Goal: Navigation & Orientation: Find specific page/section

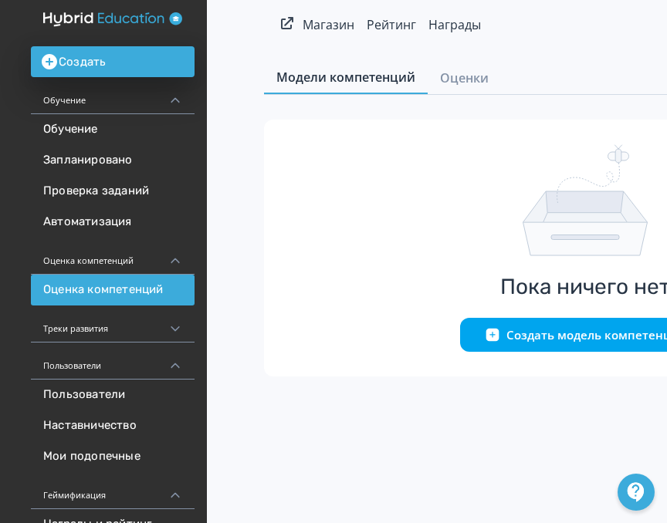
click at [116, 364] on div "Пользователи" at bounding box center [113, 361] width 164 height 37
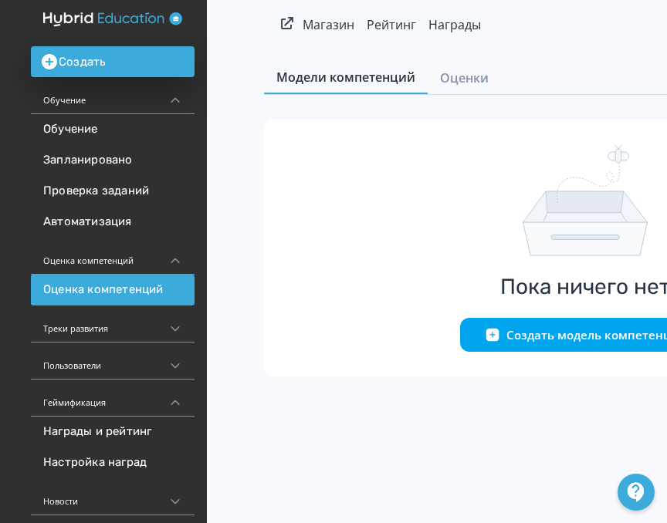
click at [156, 96] on div "Обучение" at bounding box center [113, 95] width 164 height 37
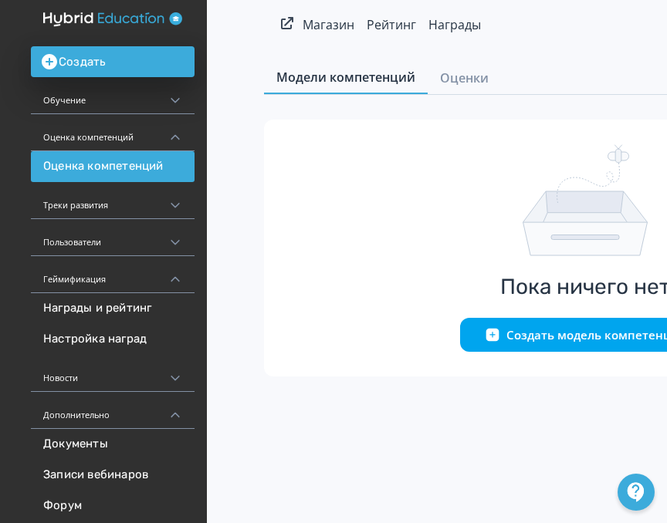
click at [123, 29] on div "Создать Обучение Обучение Запланировано Проверка заданий Автоматизация Оценка к…" at bounding box center [103, 299] width 207 height 599
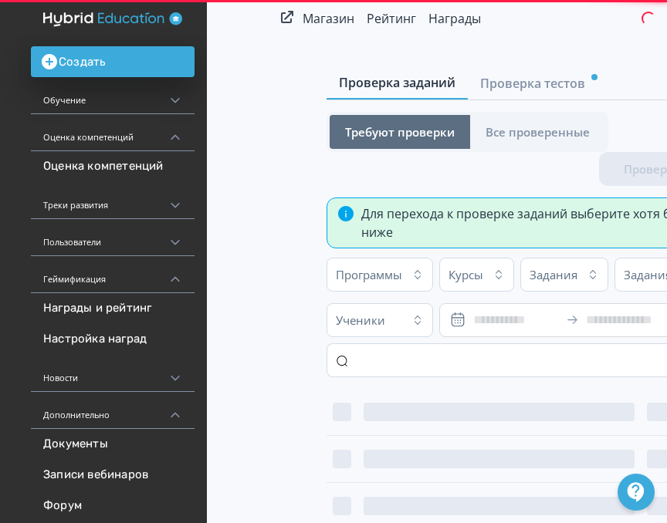
scroll to position [5, 39]
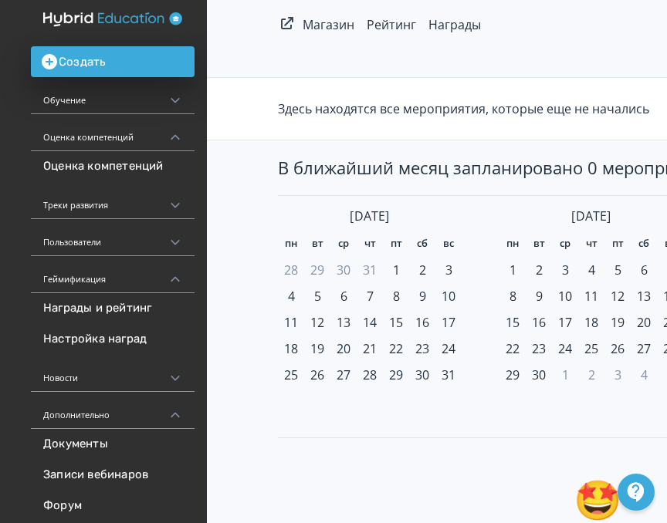
click at [175, 102] on icon at bounding box center [175, 100] width 8 height 5
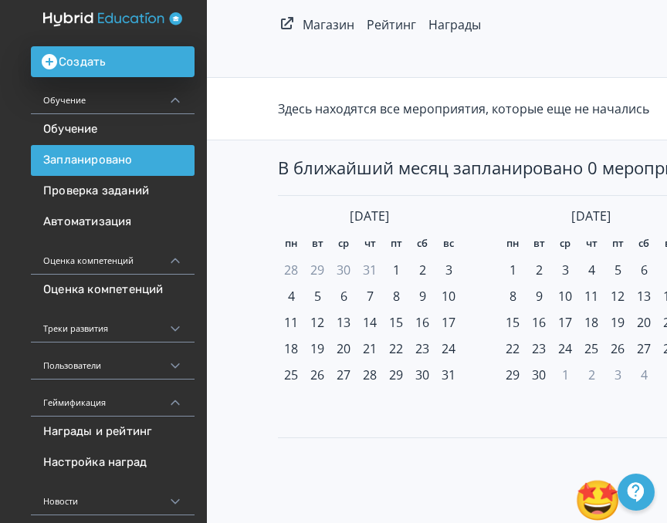
click at [171, 249] on div "Оценка компетенций" at bounding box center [113, 256] width 164 height 37
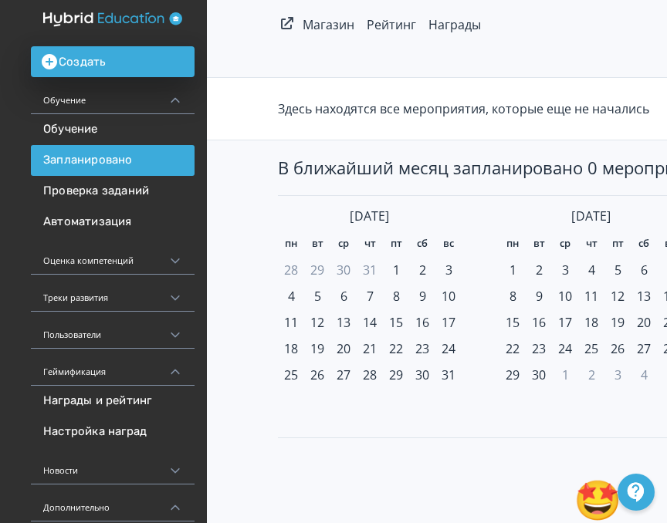
click at [172, 261] on icon at bounding box center [175, 261] width 14 height 14
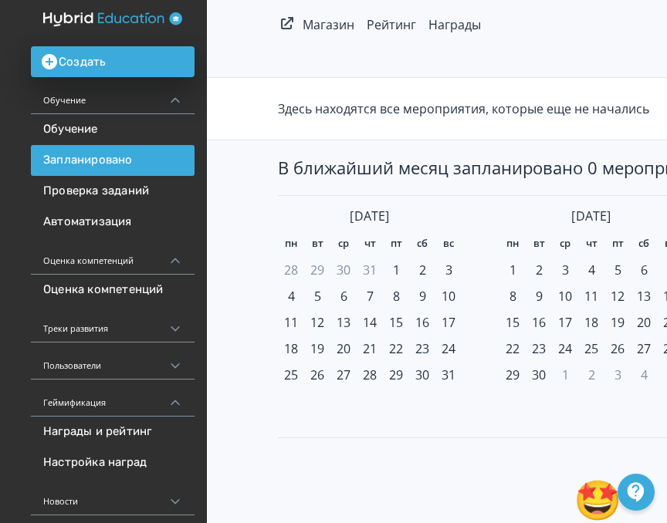
click at [172, 261] on icon at bounding box center [175, 261] width 8 height 5
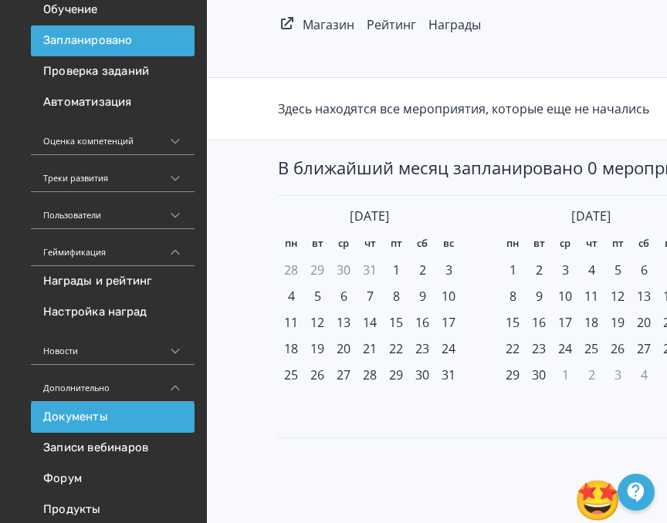
scroll to position [133, 0]
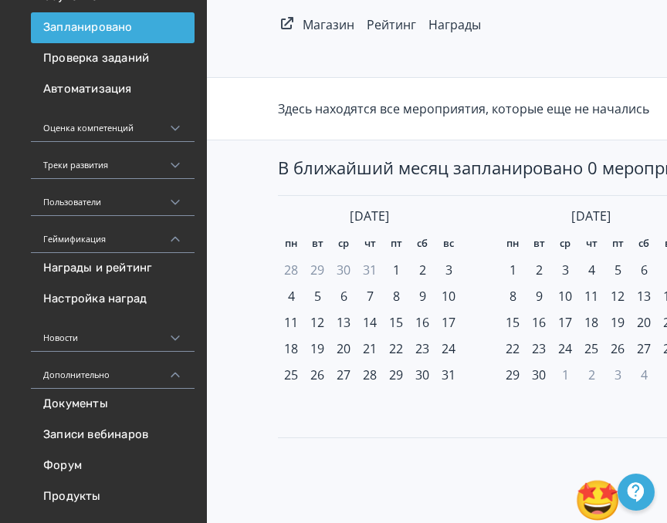
click at [174, 328] on div "Новости" at bounding box center [113, 333] width 164 height 37
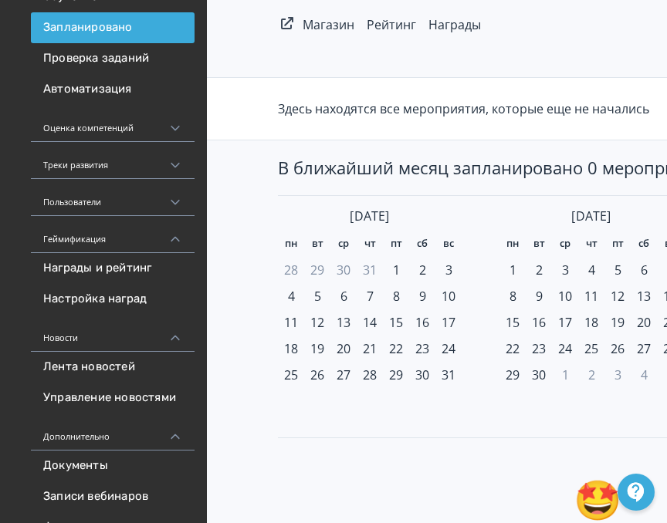
click at [175, 330] on div "Новости" at bounding box center [113, 333] width 164 height 37
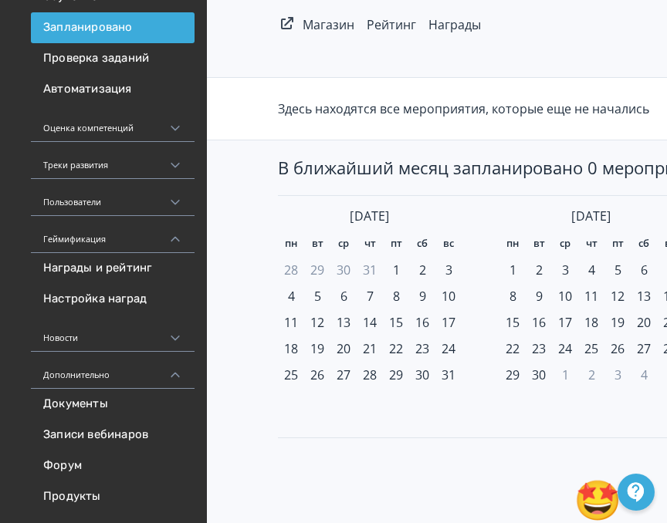
click at [175, 330] on div "Новости" at bounding box center [113, 333] width 164 height 37
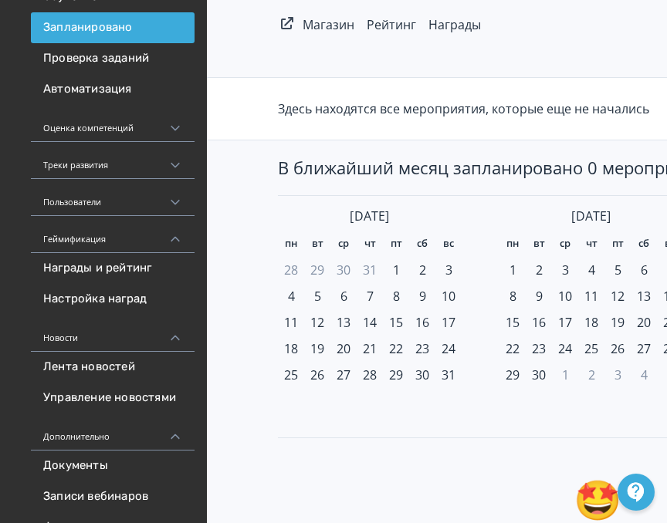
click at [174, 338] on icon at bounding box center [175, 338] width 14 height 14
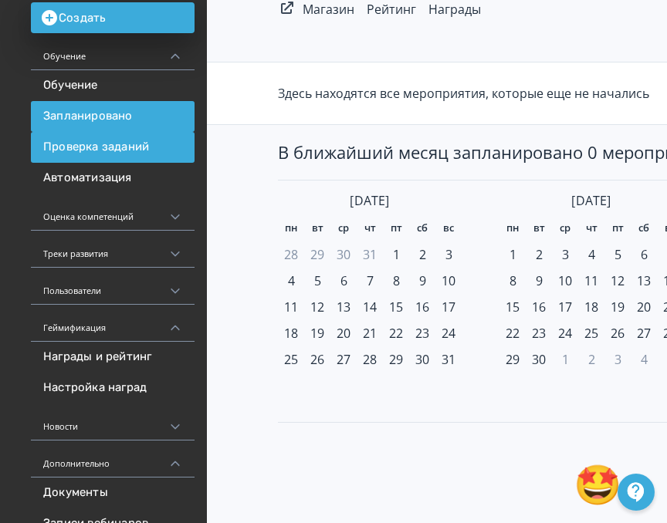
scroll to position [36, 0]
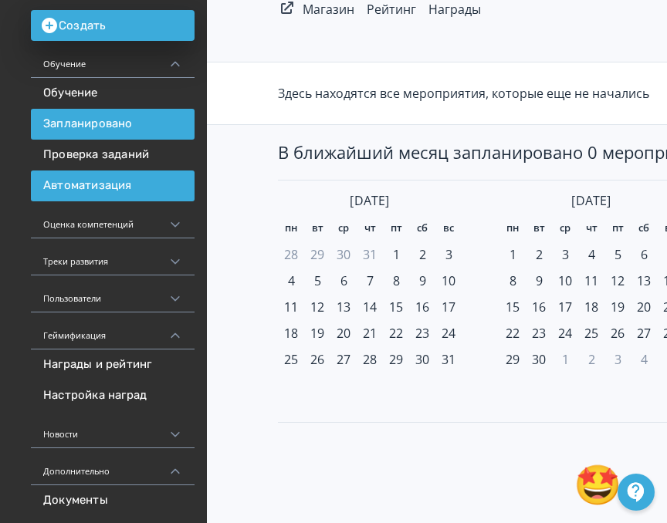
click at [163, 184] on link "Автоматизация" at bounding box center [113, 186] width 164 height 31
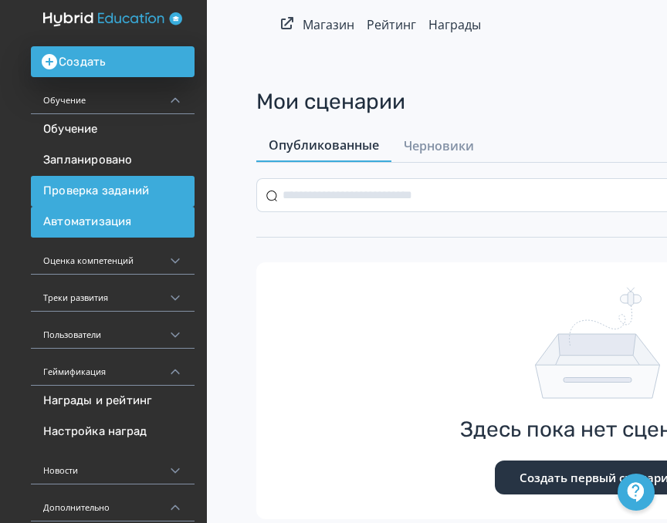
click at [160, 202] on link "Проверка заданий" at bounding box center [113, 191] width 164 height 31
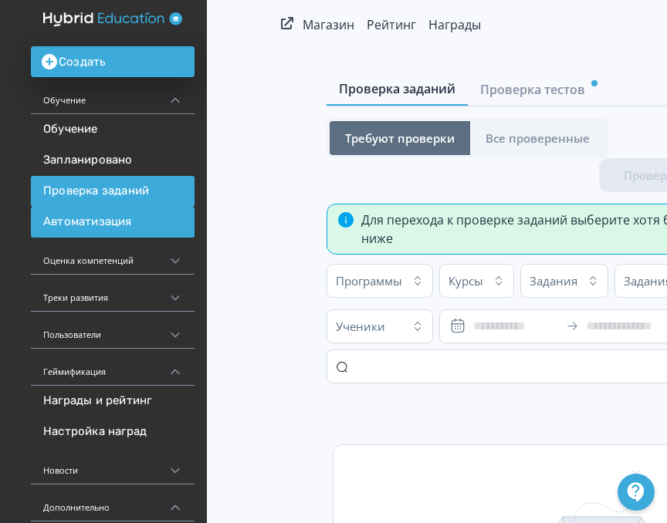
click at [153, 218] on link "Автоматизация" at bounding box center [113, 222] width 164 height 31
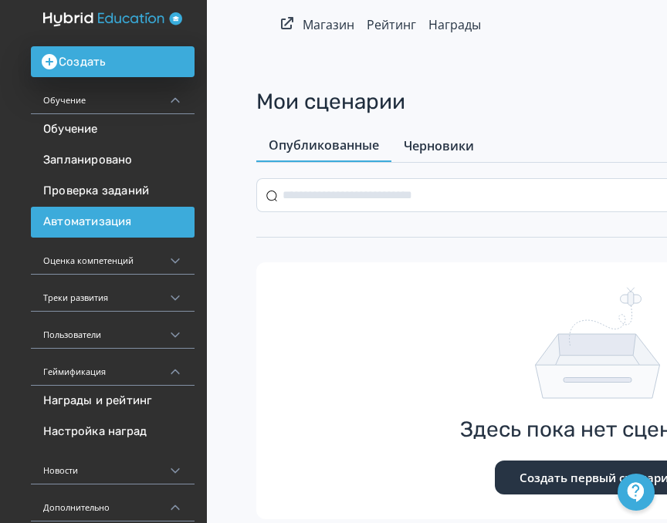
click at [425, 151] on span "Черновики" at bounding box center [439, 146] width 70 height 19
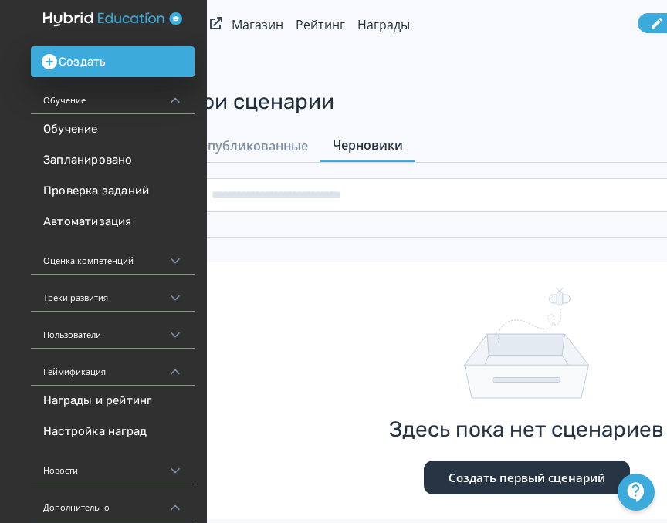
scroll to position [0, 70]
click at [122, 105] on div "Обучение" at bounding box center [113, 95] width 164 height 37
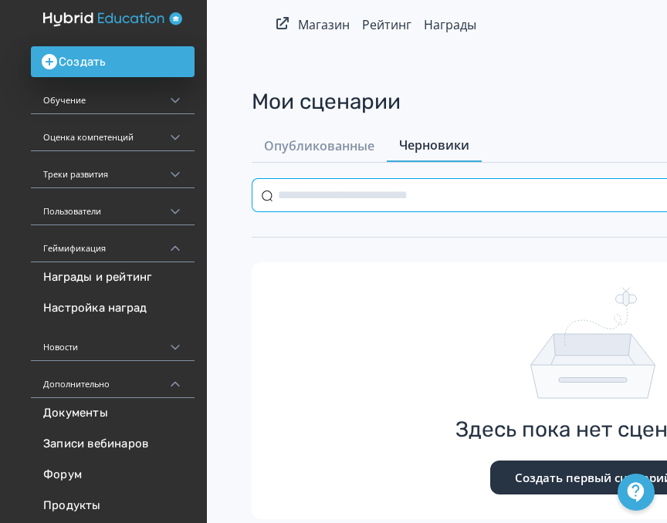
scroll to position [0, 0]
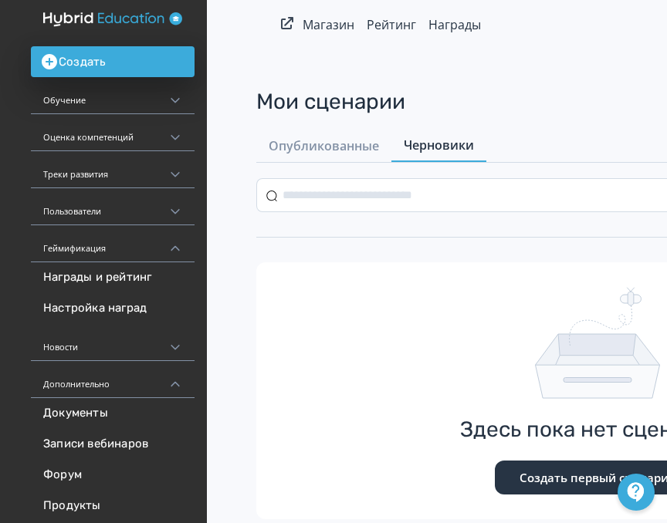
click at [130, 98] on div "Обучение" at bounding box center [113, 95] width 164 height 37
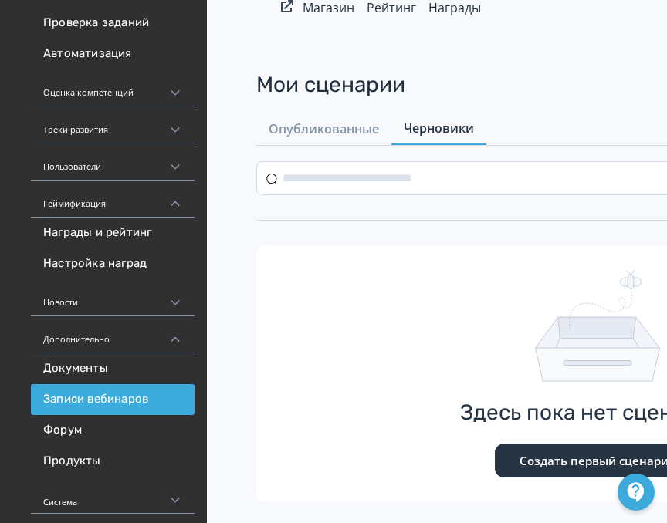
scroll to position [52, 0]
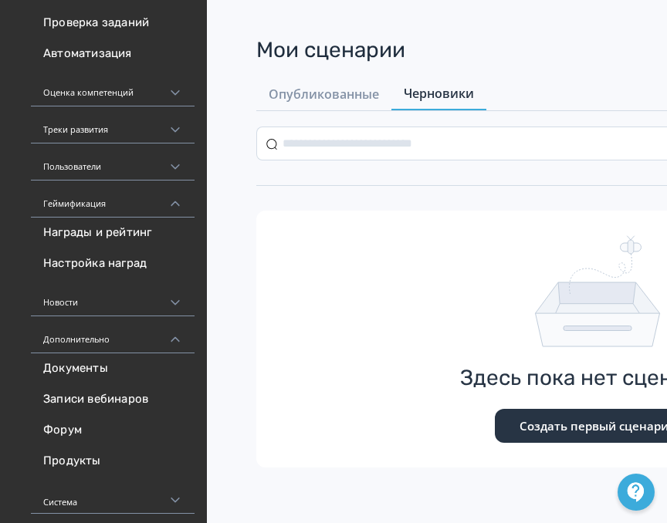
click at [115, 497] on div "Система" at bounding box center [113, 495] width 164 height 37
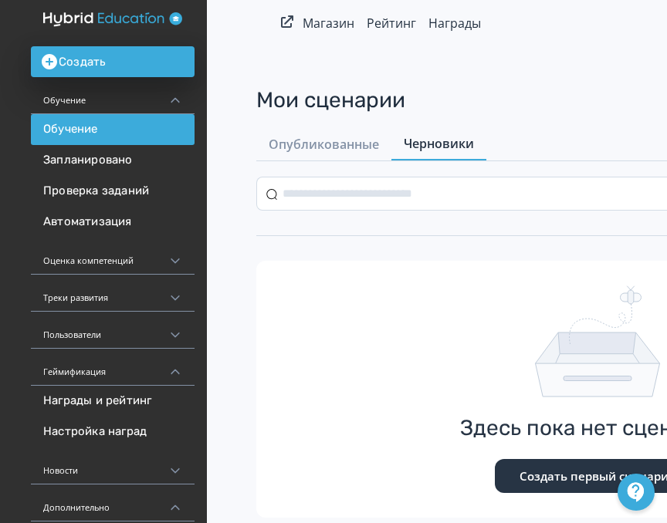
scroll to position [0, 0]
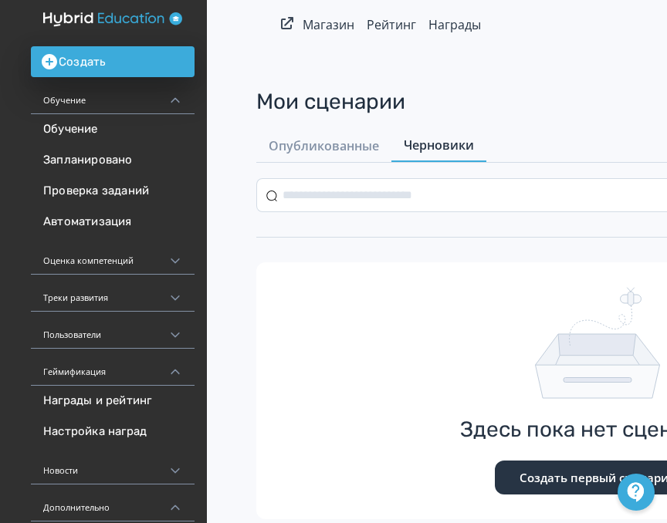
click at [161, 104] on div "Обучение" at bounding box center [113, 95] width 164 height 37
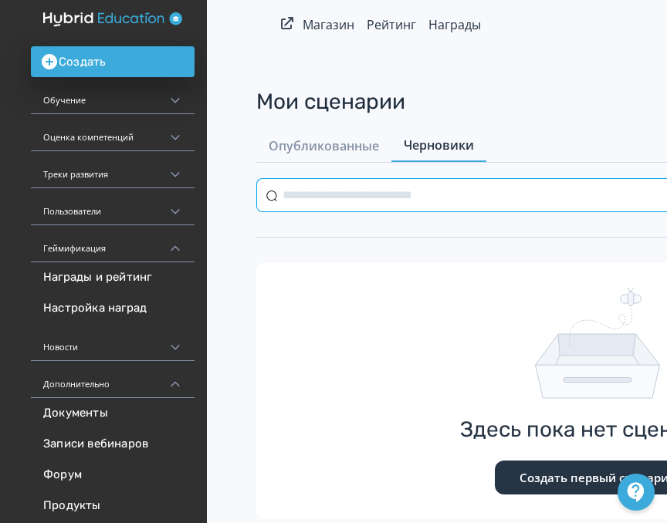
click at [313, 191] on input "text" at bounding box center [512, 195] width 513 height 34
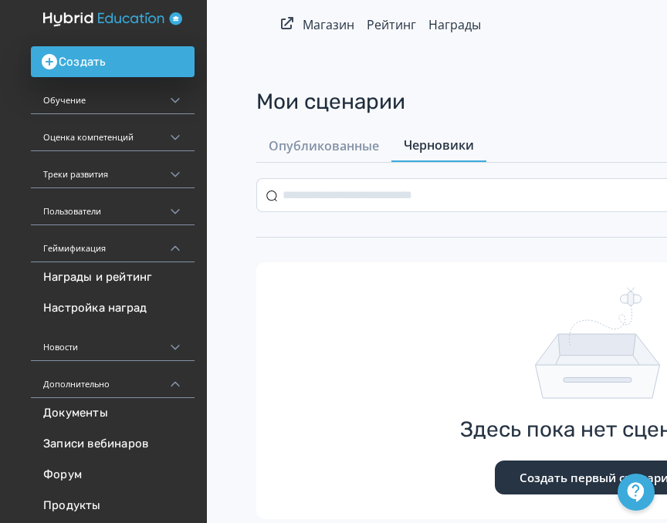
click at [124, 109] on div "Обучение" at bounding box center [113, 95] width 164 height 37
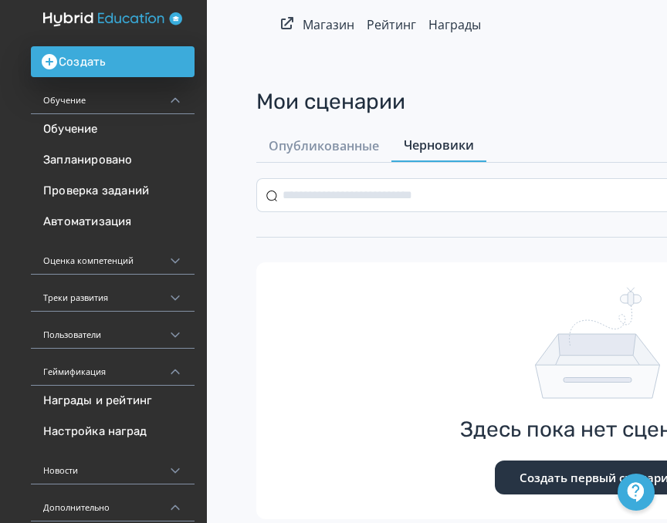
click at [127, 100] on div "Обучение" at bounding box center [113, 95] width 164 height 37
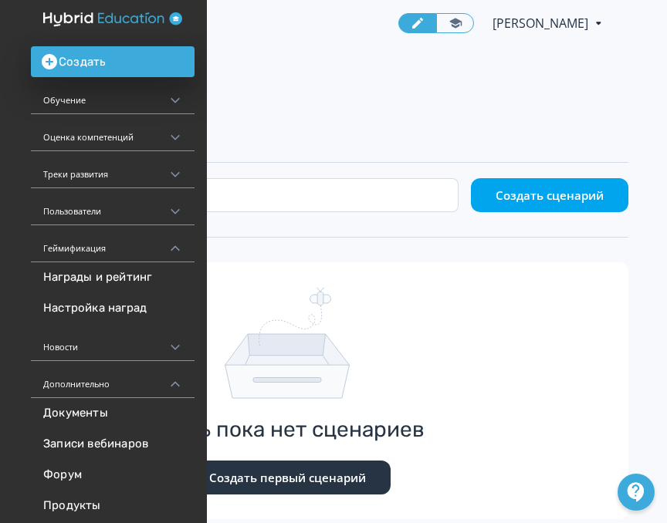
scroll to position [0, 321]
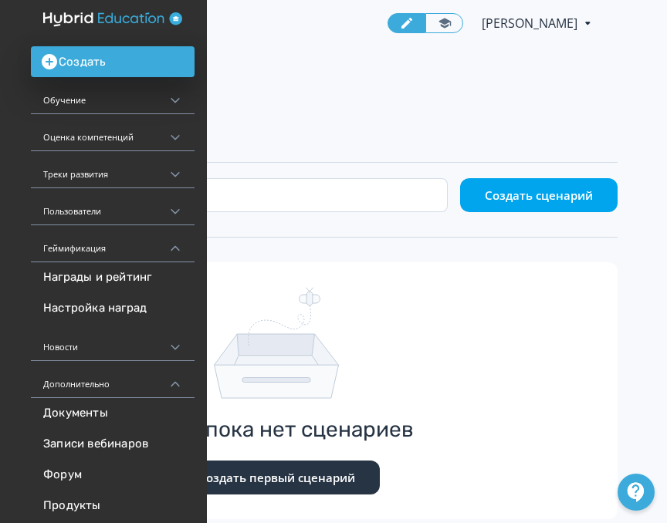
click at [518, 22] on span "[PERSON_NAME]" at bounding box center [531, 23] width 98 height 19
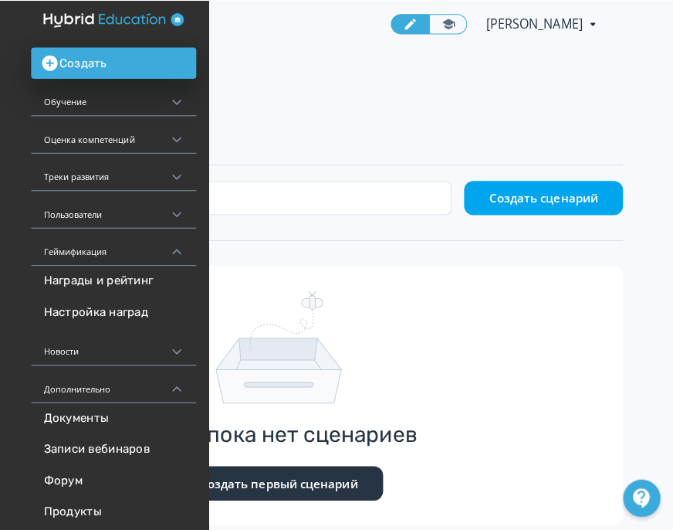
scroll to position [0, 315]
